Goal: Answer question/provide support

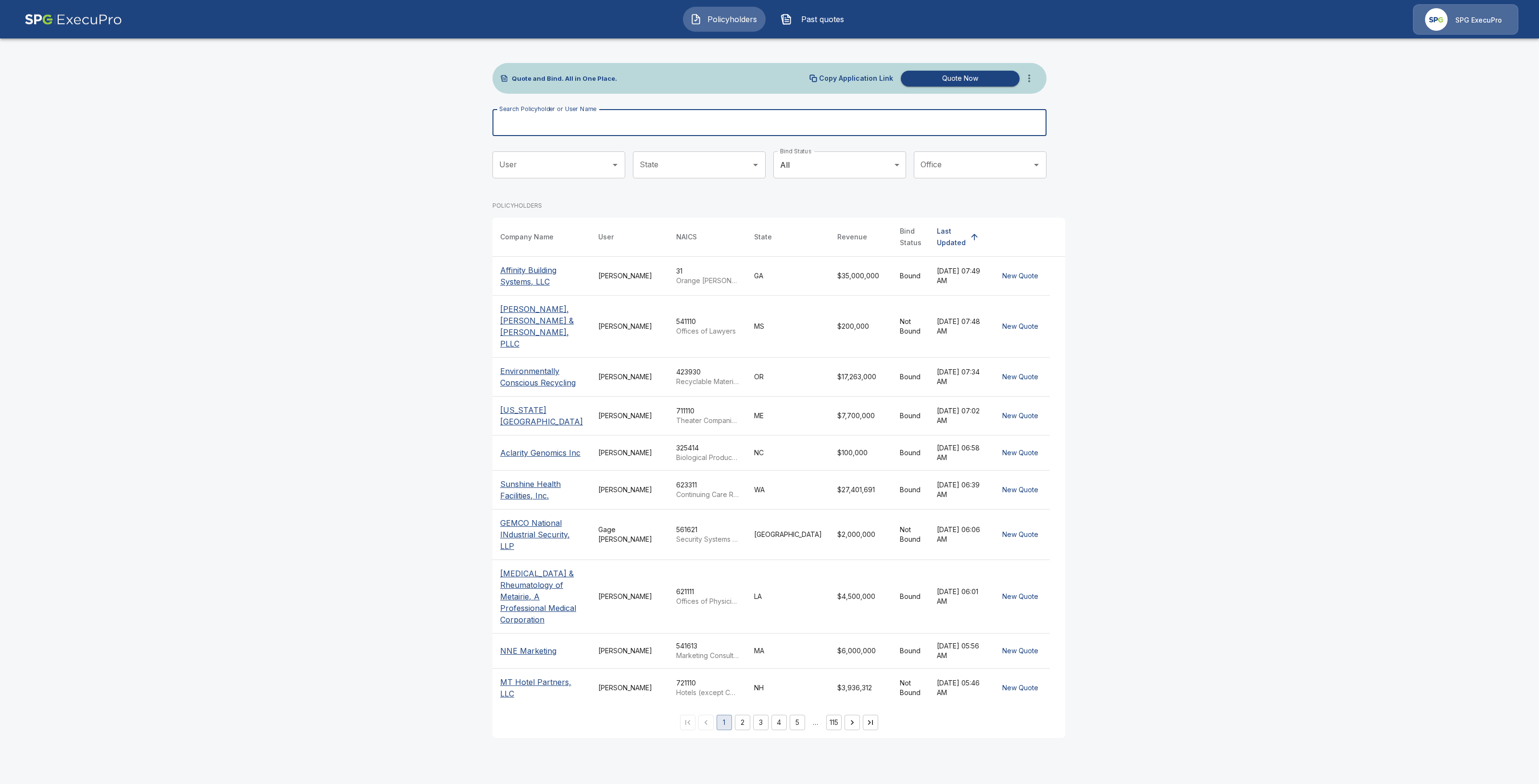
click at [604, 116] on input "Search Policyholder or User Name" at bounding box center [764, 122] width 543 height 27
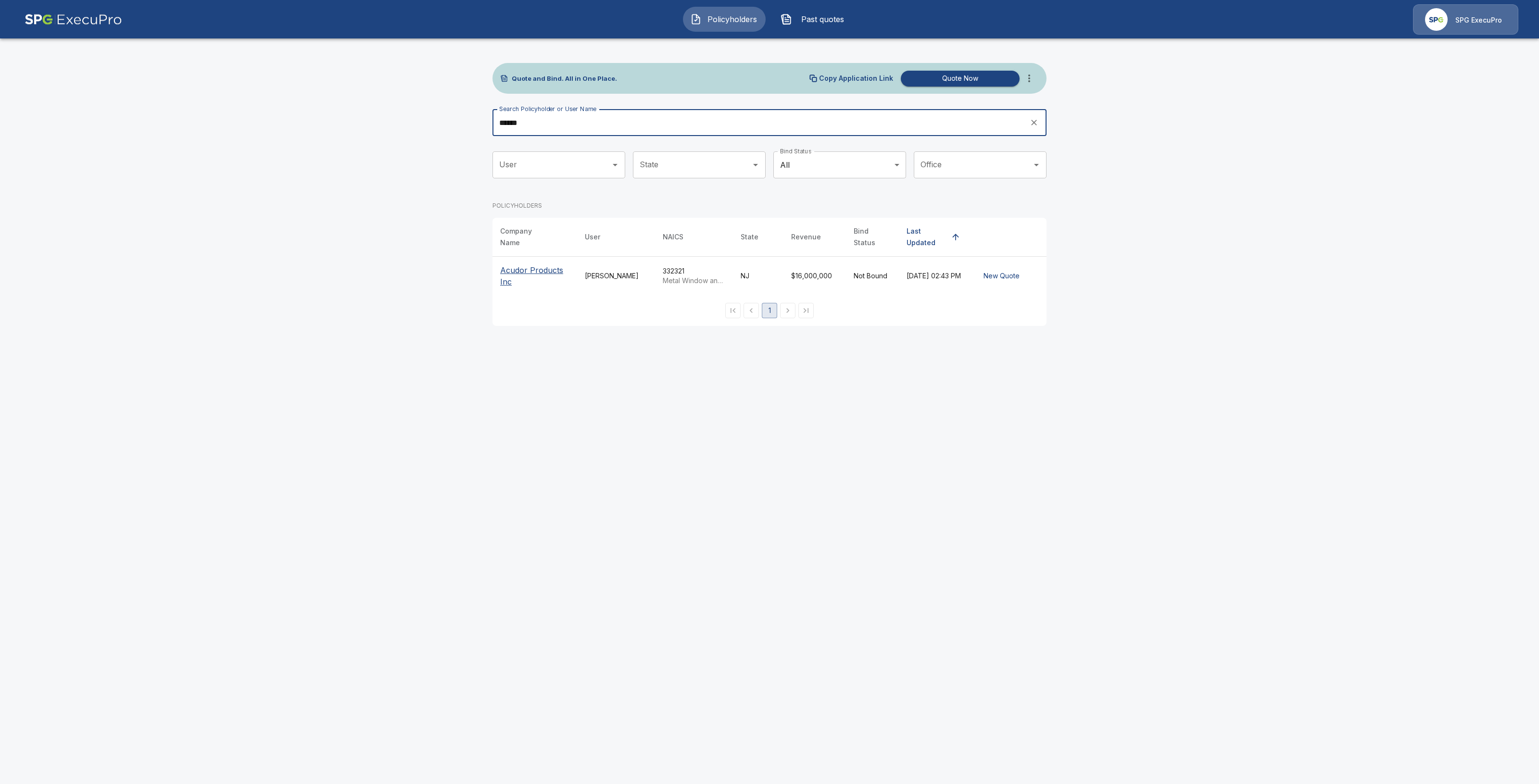
type input "******"
click at [522, 269] on p "Acudor Products Inc" at bounding box center [534, 276] width 69 height 23
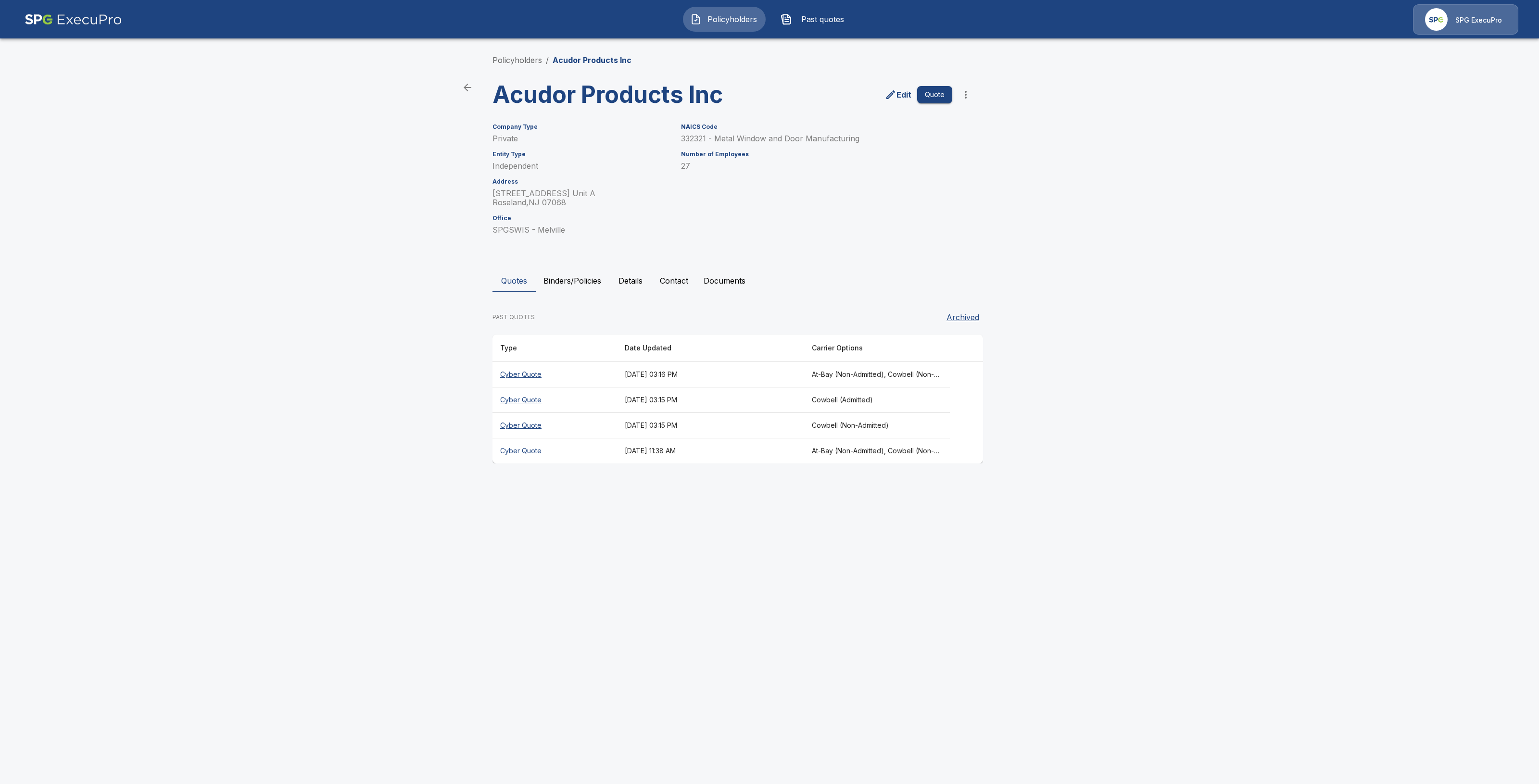
click at [521, 453] on th "Cyber Quote" at bounding box center [555, 451] width 125 height 25
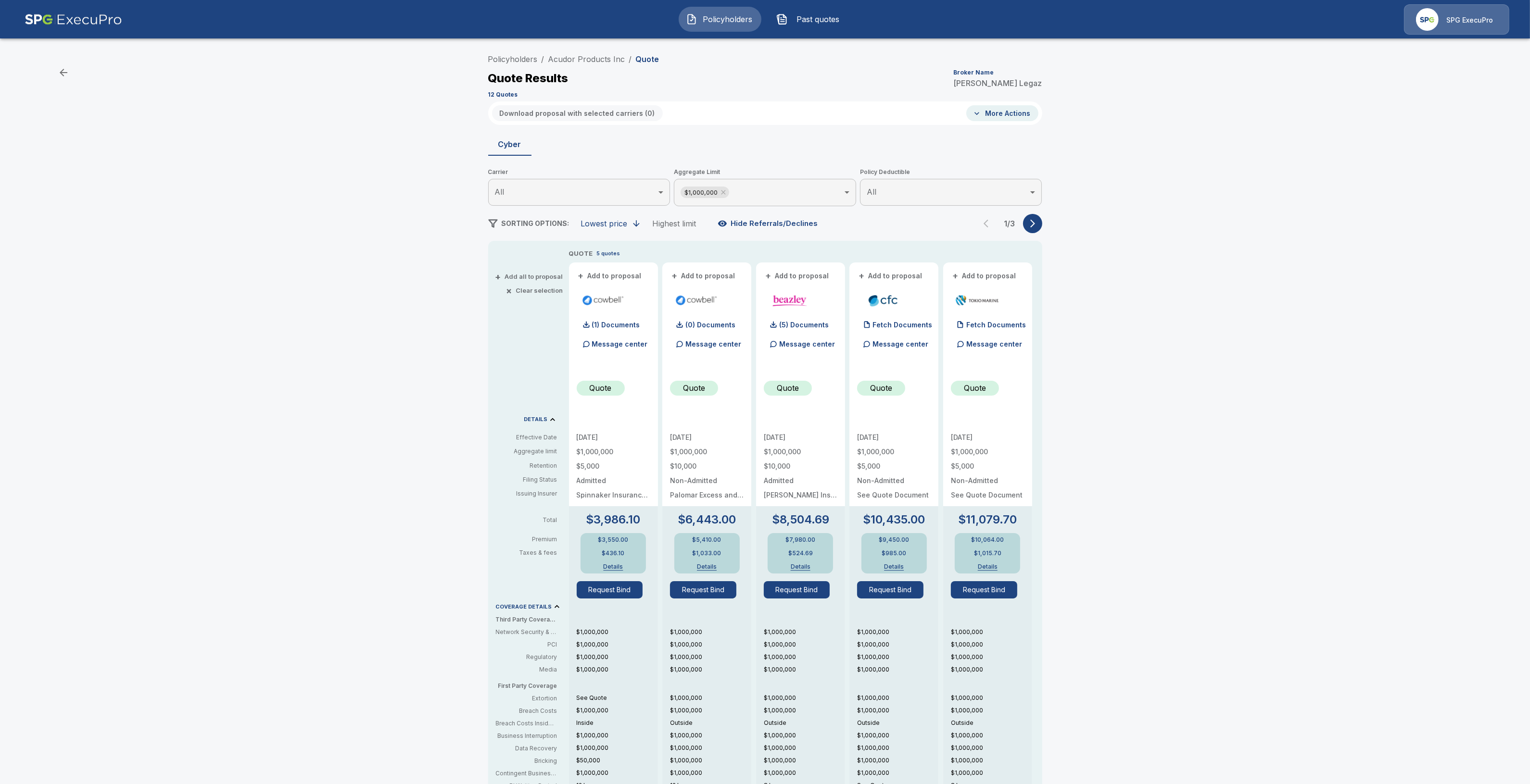
click at [808, 347] on p "Message center" at bounding box center [807, 344] width 56 height 10
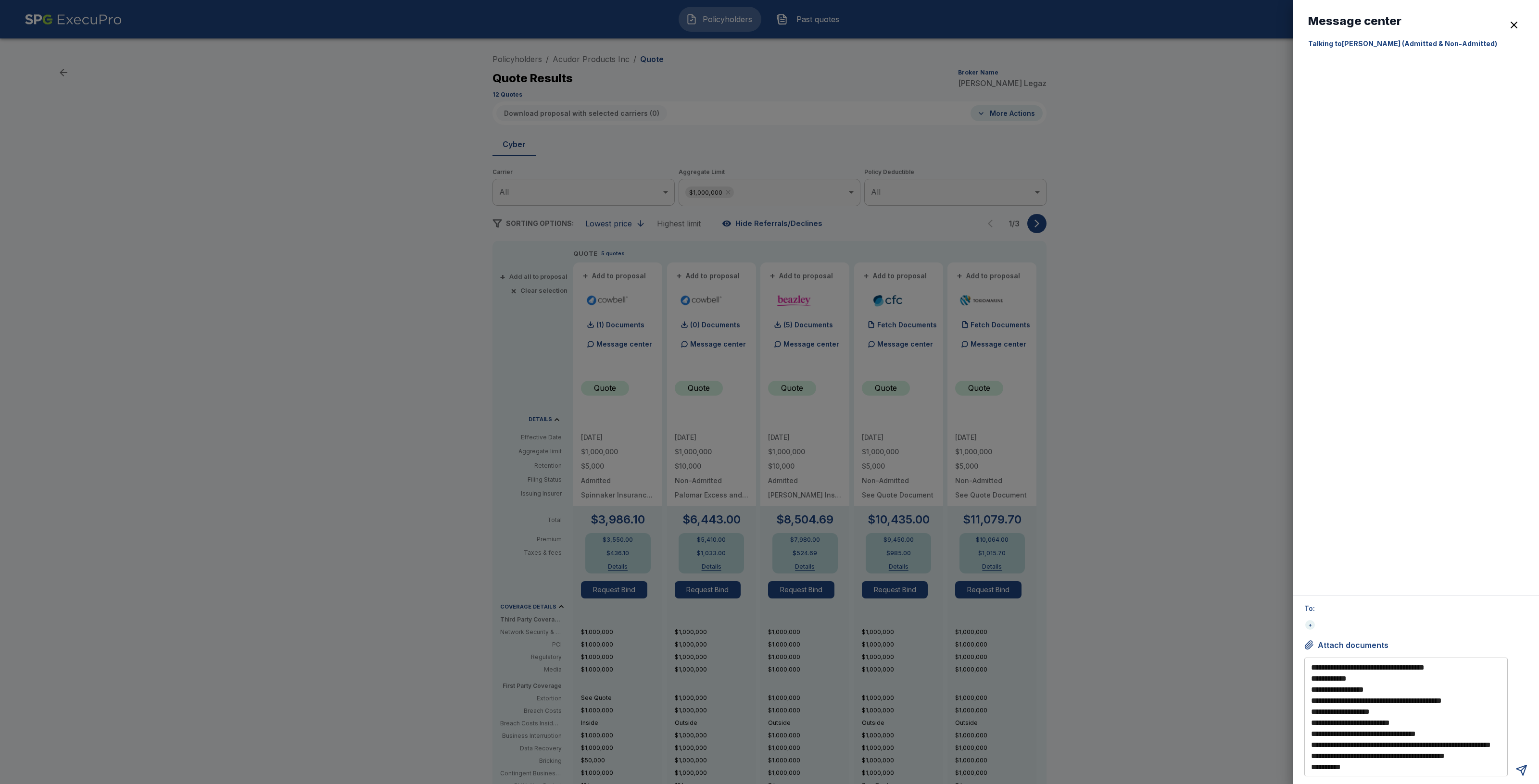
click at [1119, 194] on div at bounding box center [769, 392] width 1539 height 784
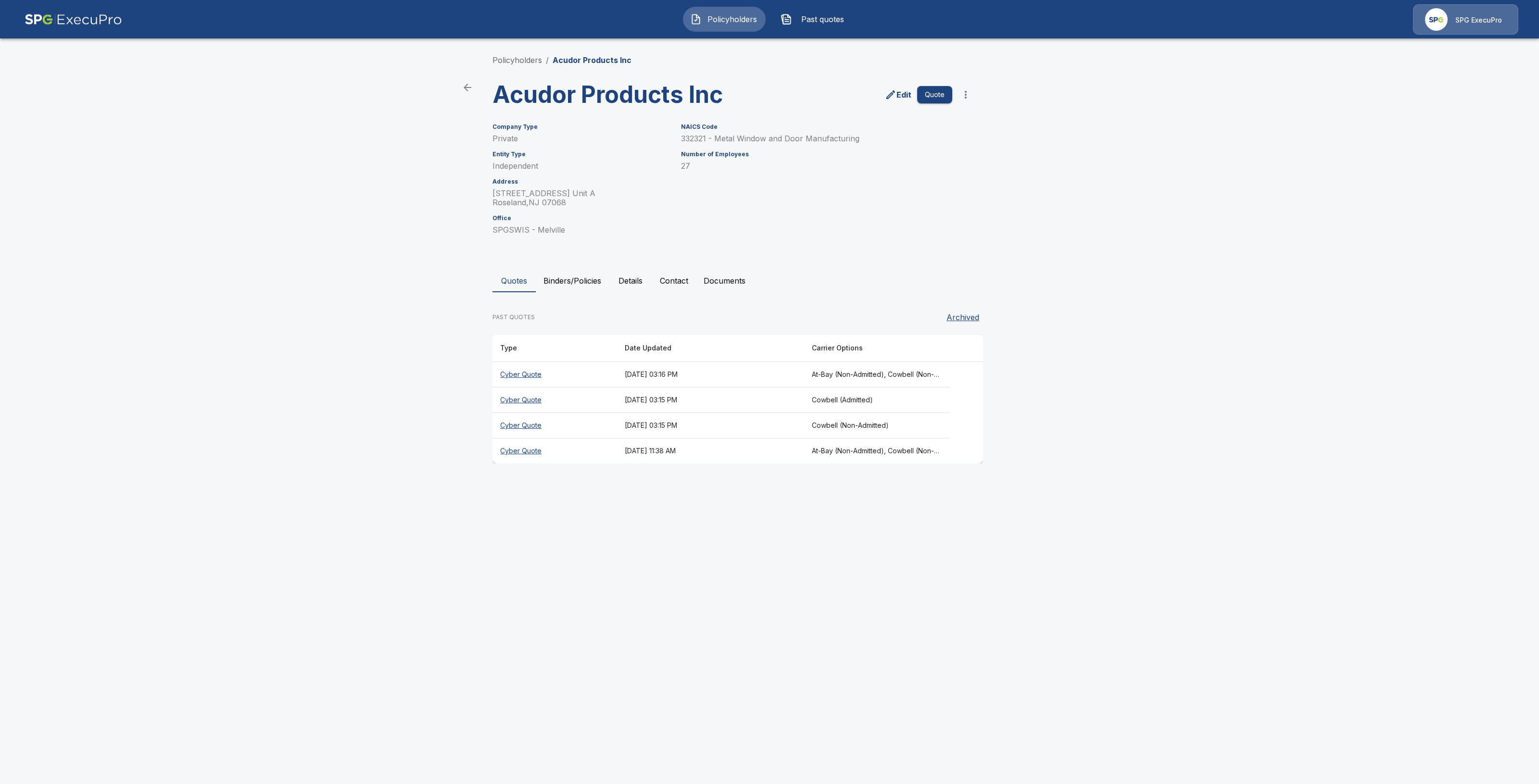
click at [531, 376] on th "Cyber Quote" at bounding box center [555, 375] width 125 height 25
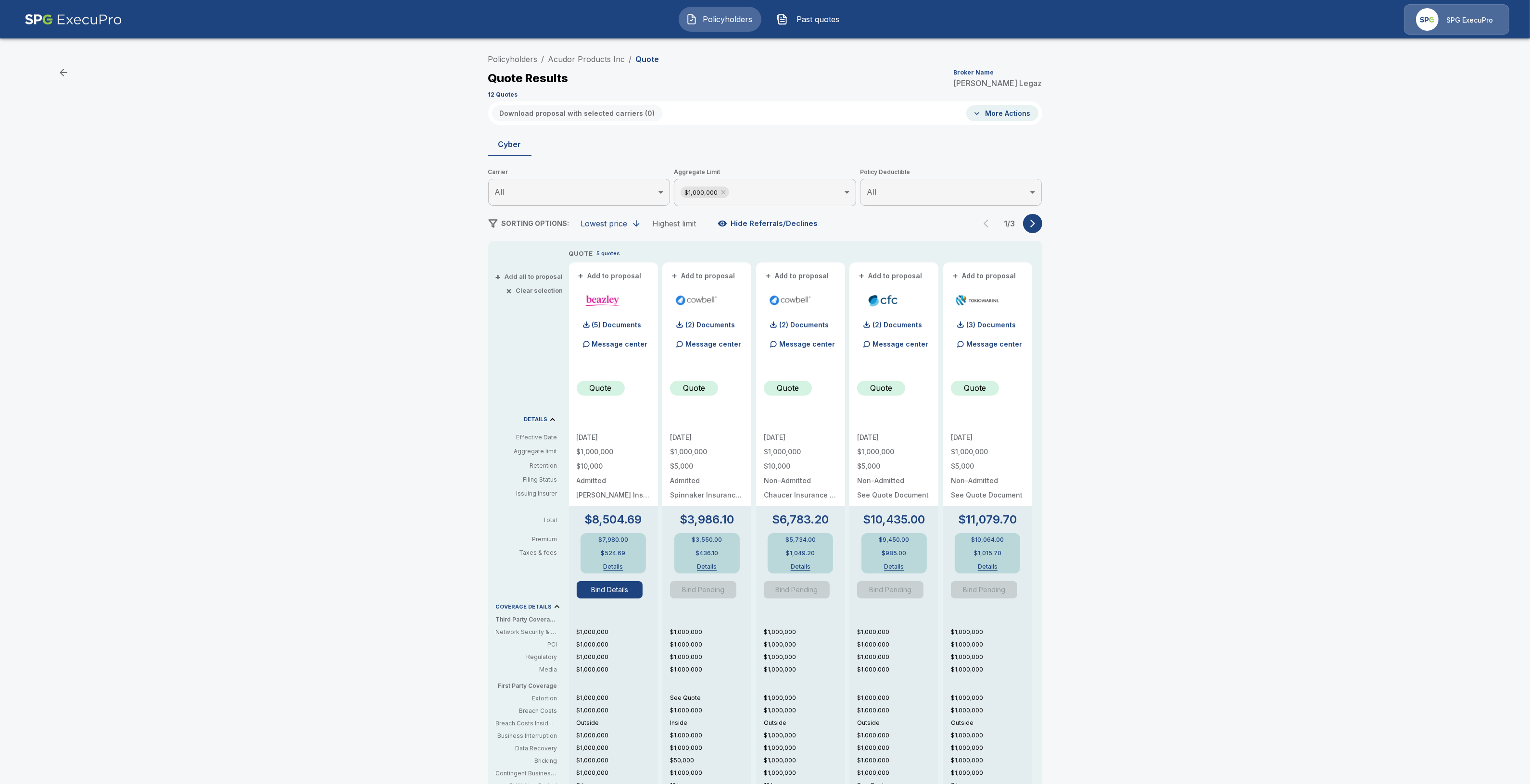
click at [631, 345] on p "Message center" at bounding box center [620, 344] width 56 height 10
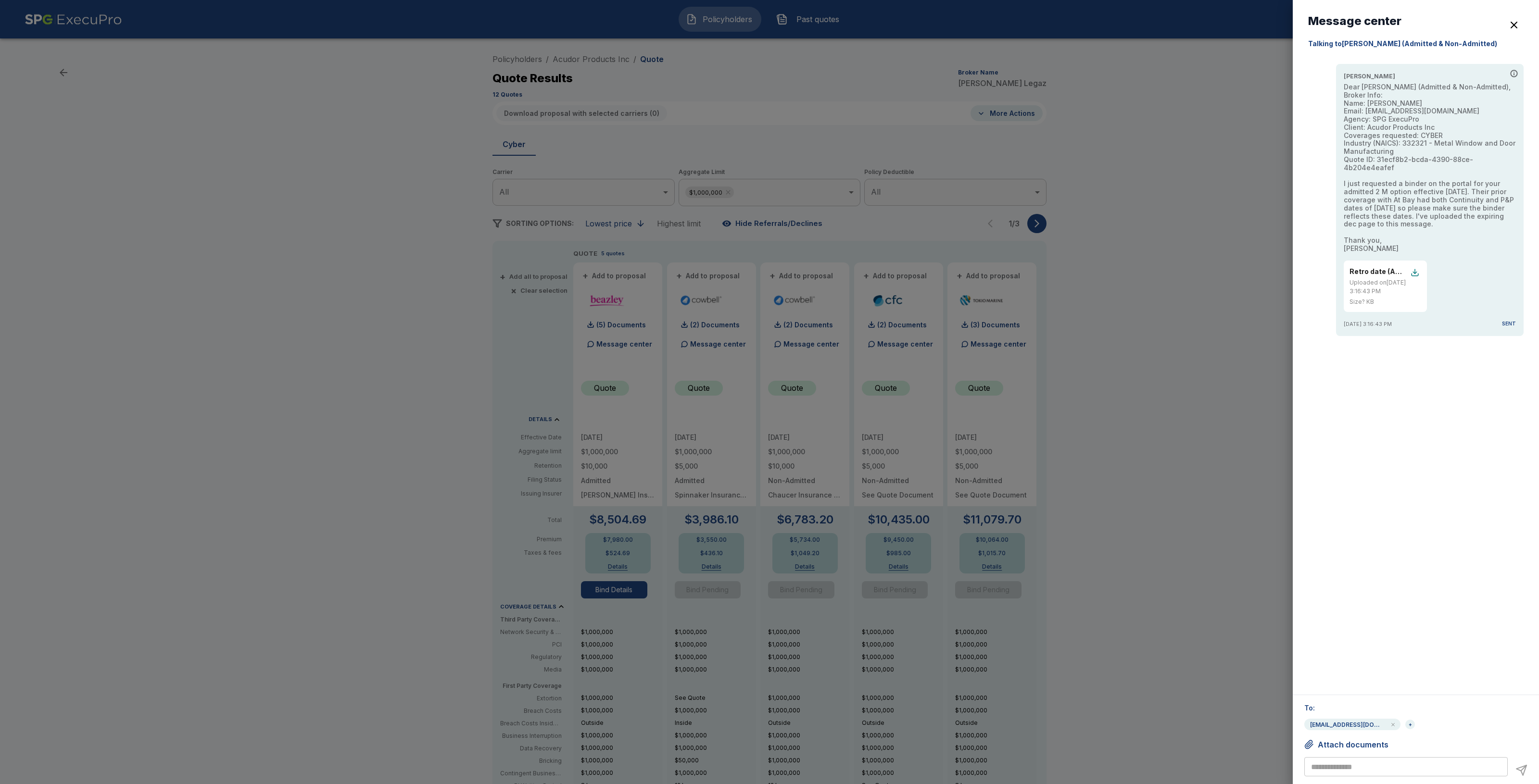
click at [1123, 464] on div at bounding box center [769, 392] width 1539 height 784
